Goal: Transaction & Acquisition: Purchase product/service

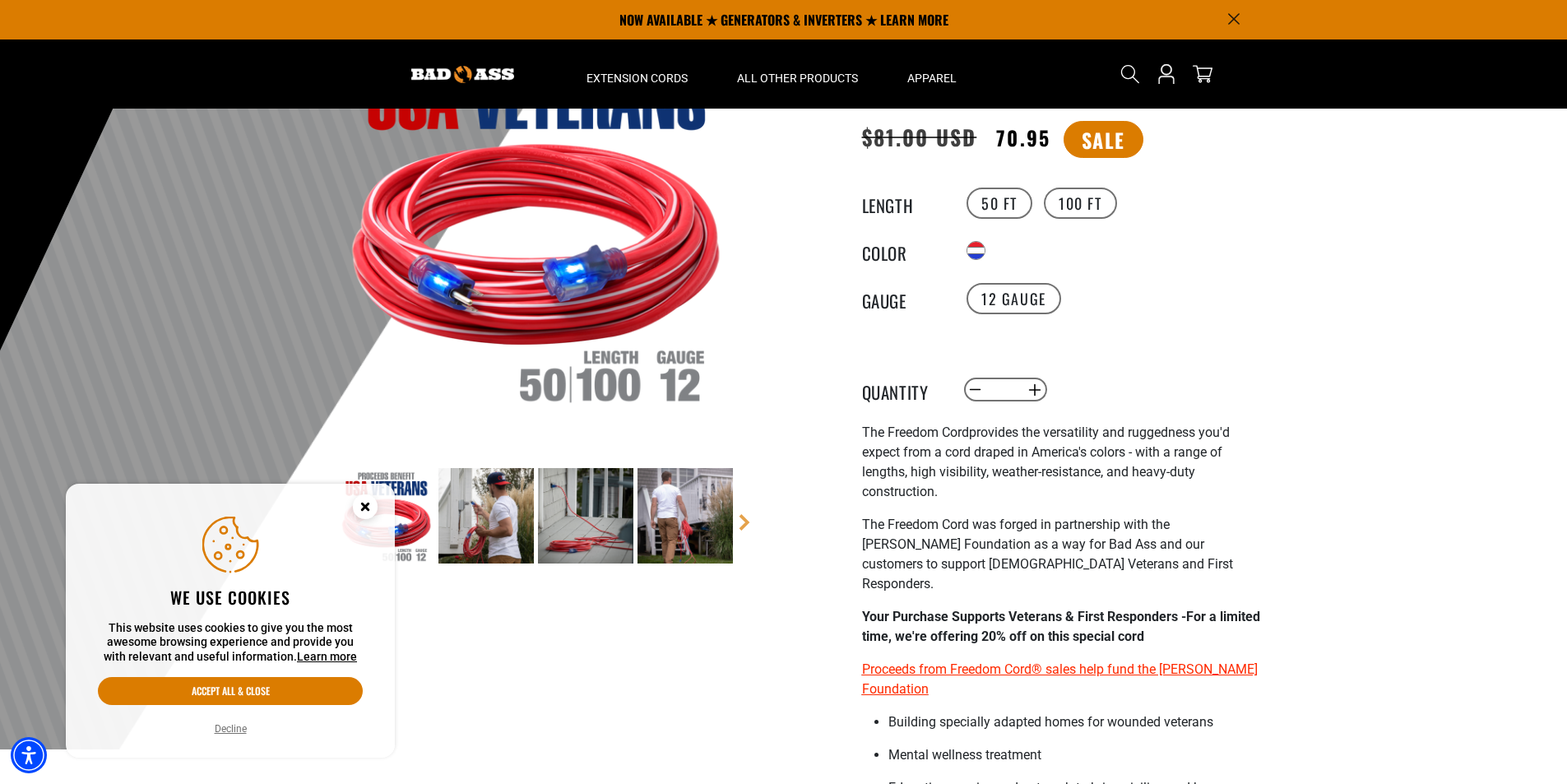
scroll to position [165, 0]
click at [374, 501] on circle "Close this option" at bounding box center [366, 507] width 24 height 24
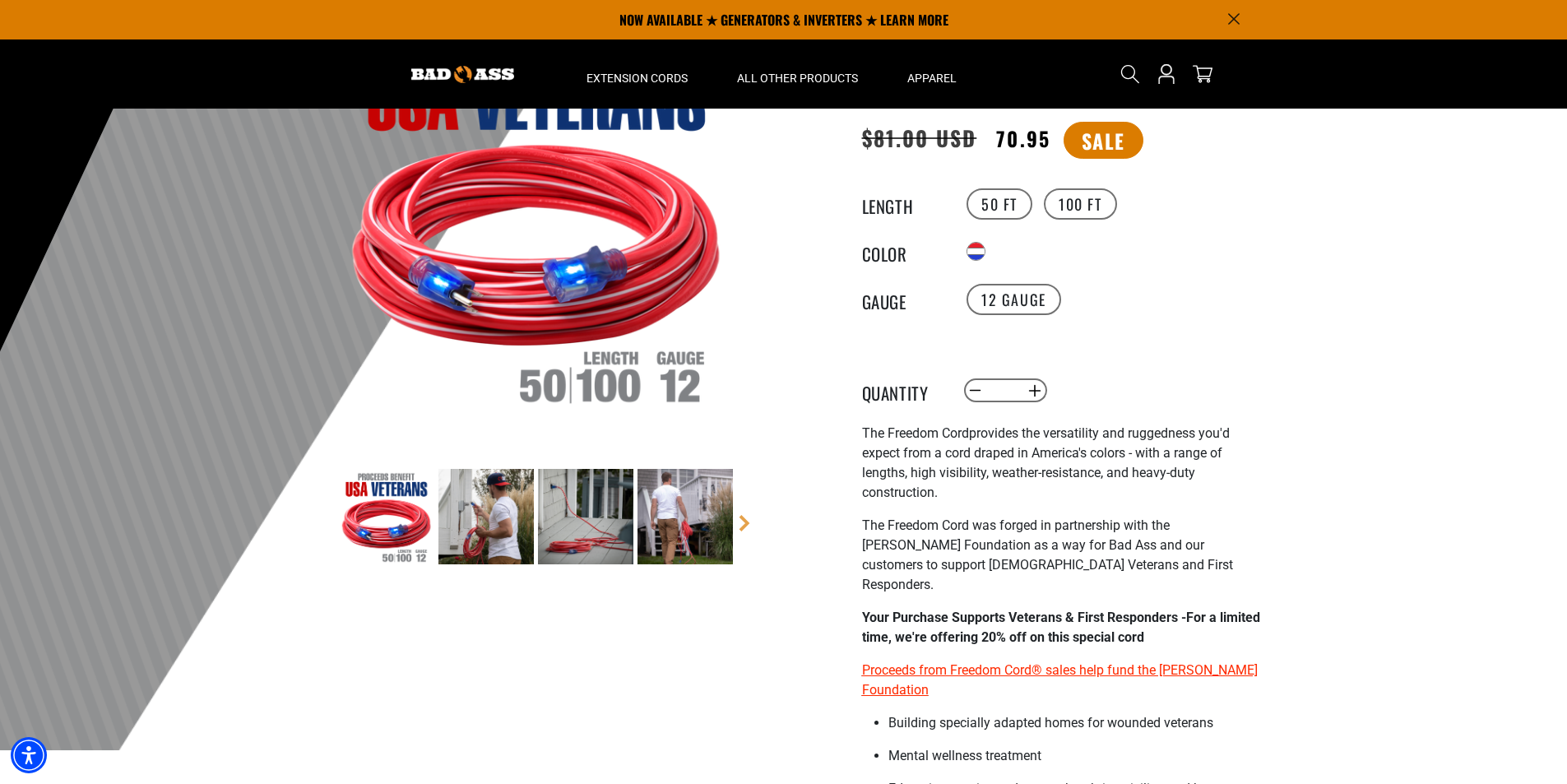
click at [1370, 218] on div at bounding box center [784, 347] width 1567 height 806
